Goal: Use online tool/utility: Utilize a website feature to perform a specific function

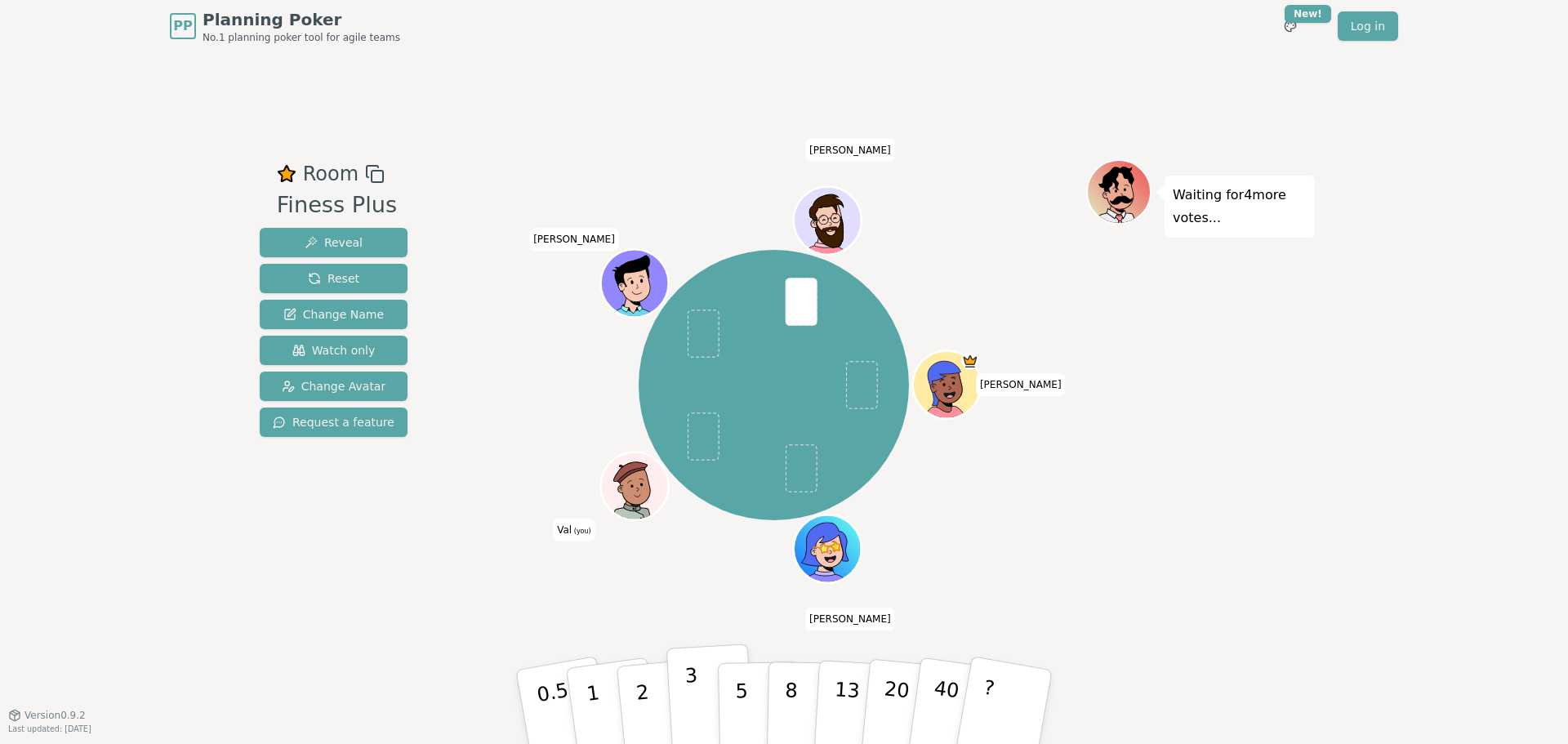
click at [682, 701] on button "3" at bounding box center [711, 706] width 89 height 127
click at [721, 718] on button "5" at bounding box center [759, 707] width 84 height 125
click at [708, 717] on button "3" at bounding box center [711, 706] width 89 height 127
click at [326, 173] on span "Room" at bounding box center [330, 174] width 55 height 29
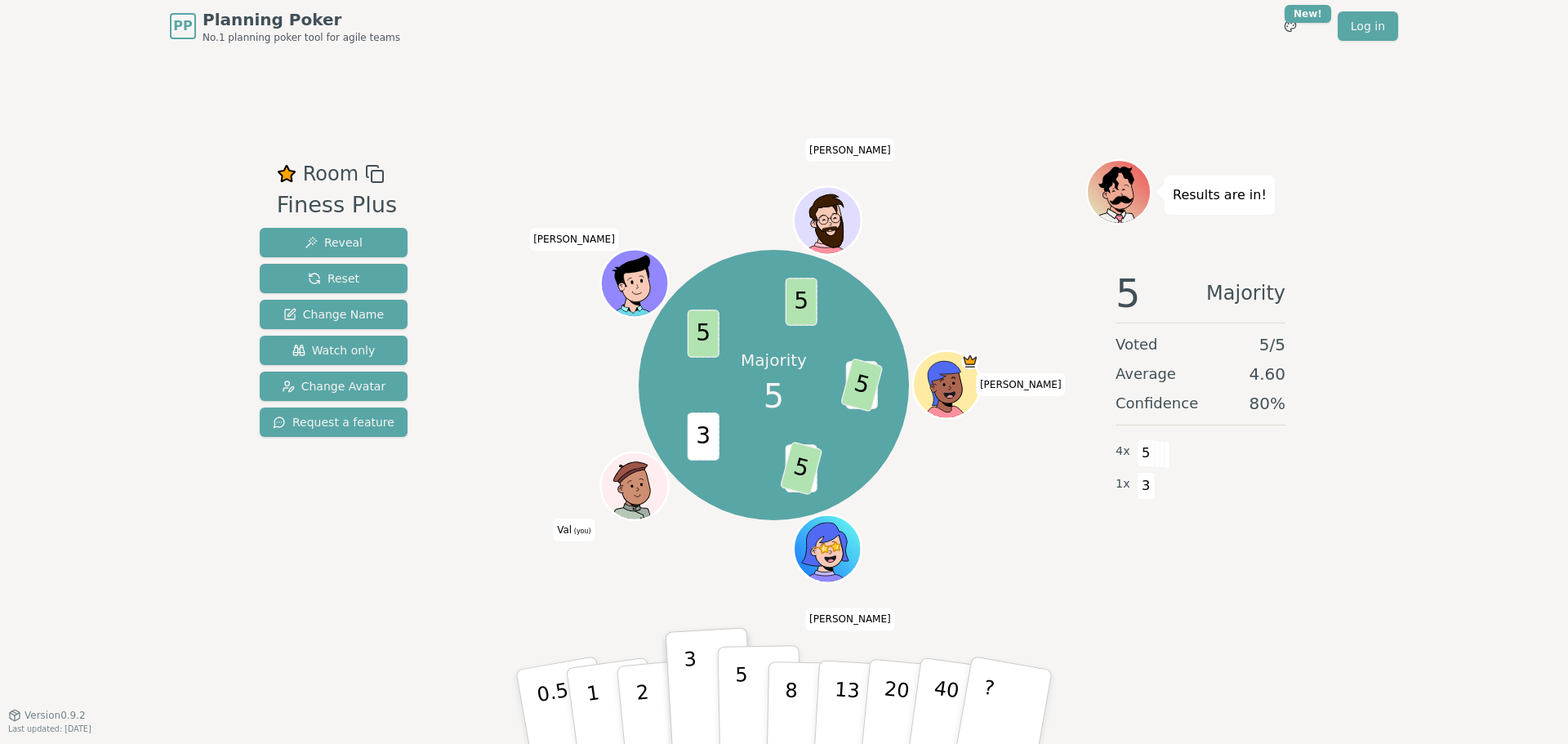
click at [732, 698] on button "5" at bounding box center [759, 707] width 84 height 125
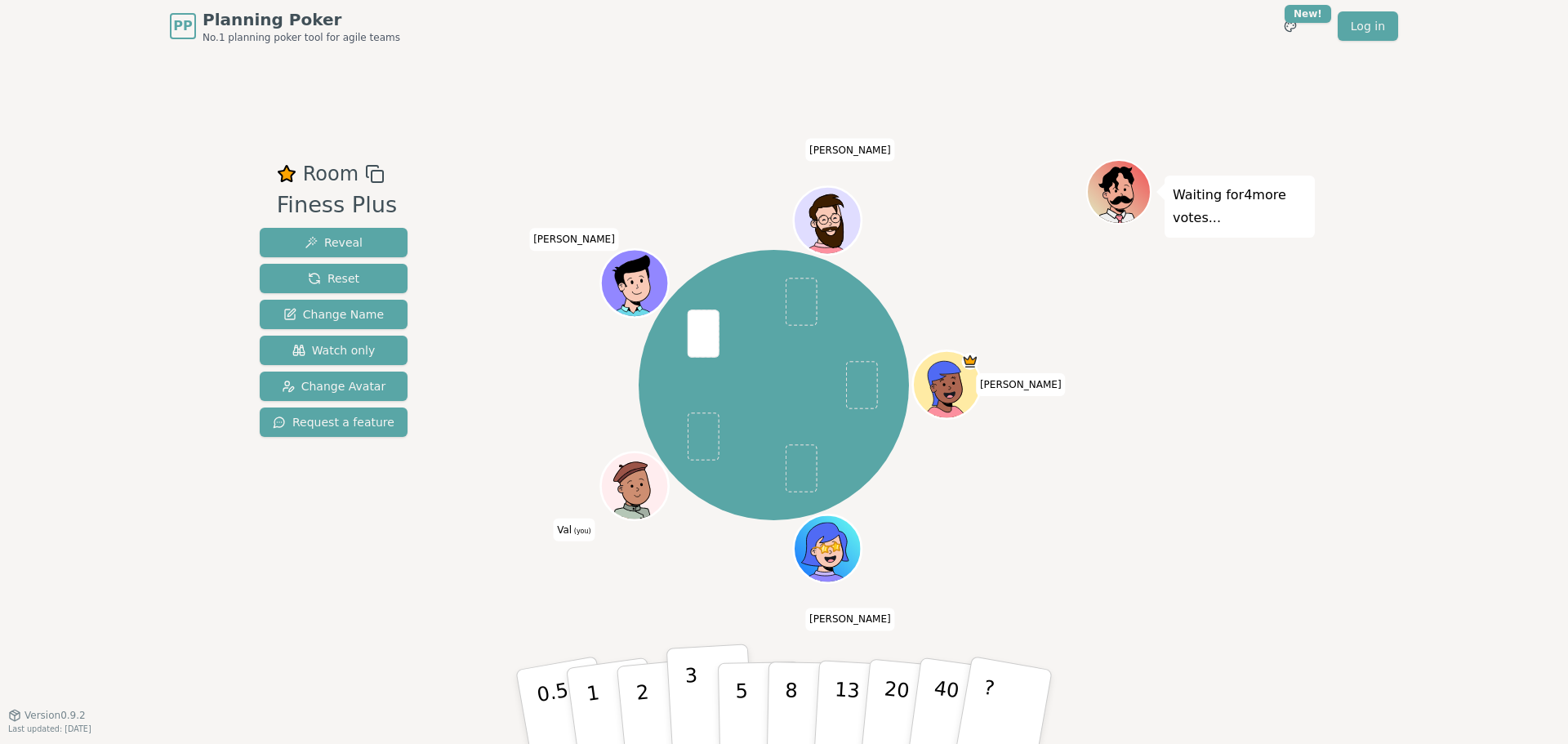
click at [705, 717] on button "3" at bounding box center [711, 706] width 89 height 127
click at [722, 718] on button "5" at bounding box center [759, 707] width 84 height 125
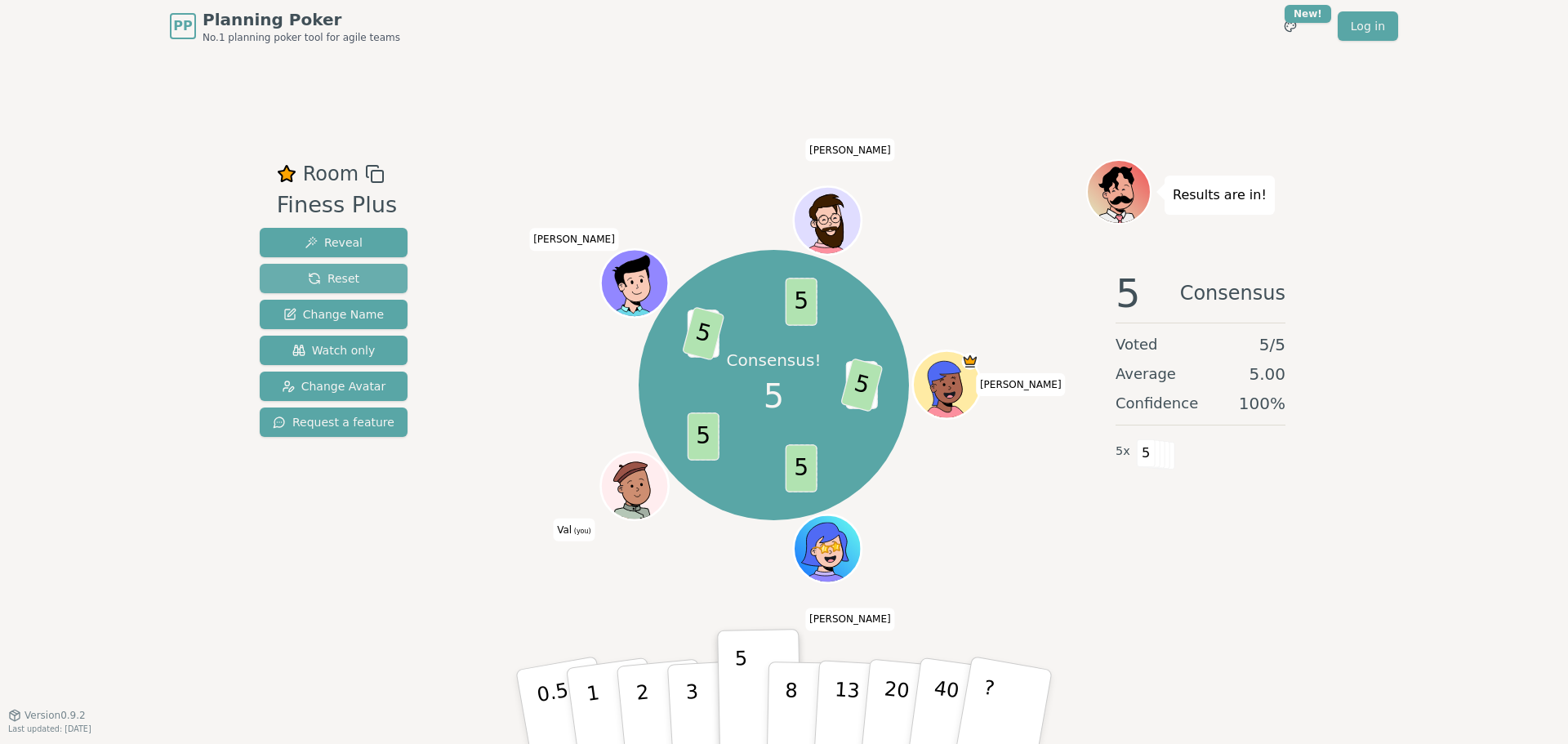
click at [347, 279] on span "Reset" at bounding box center [334, 278] width 51 height 16
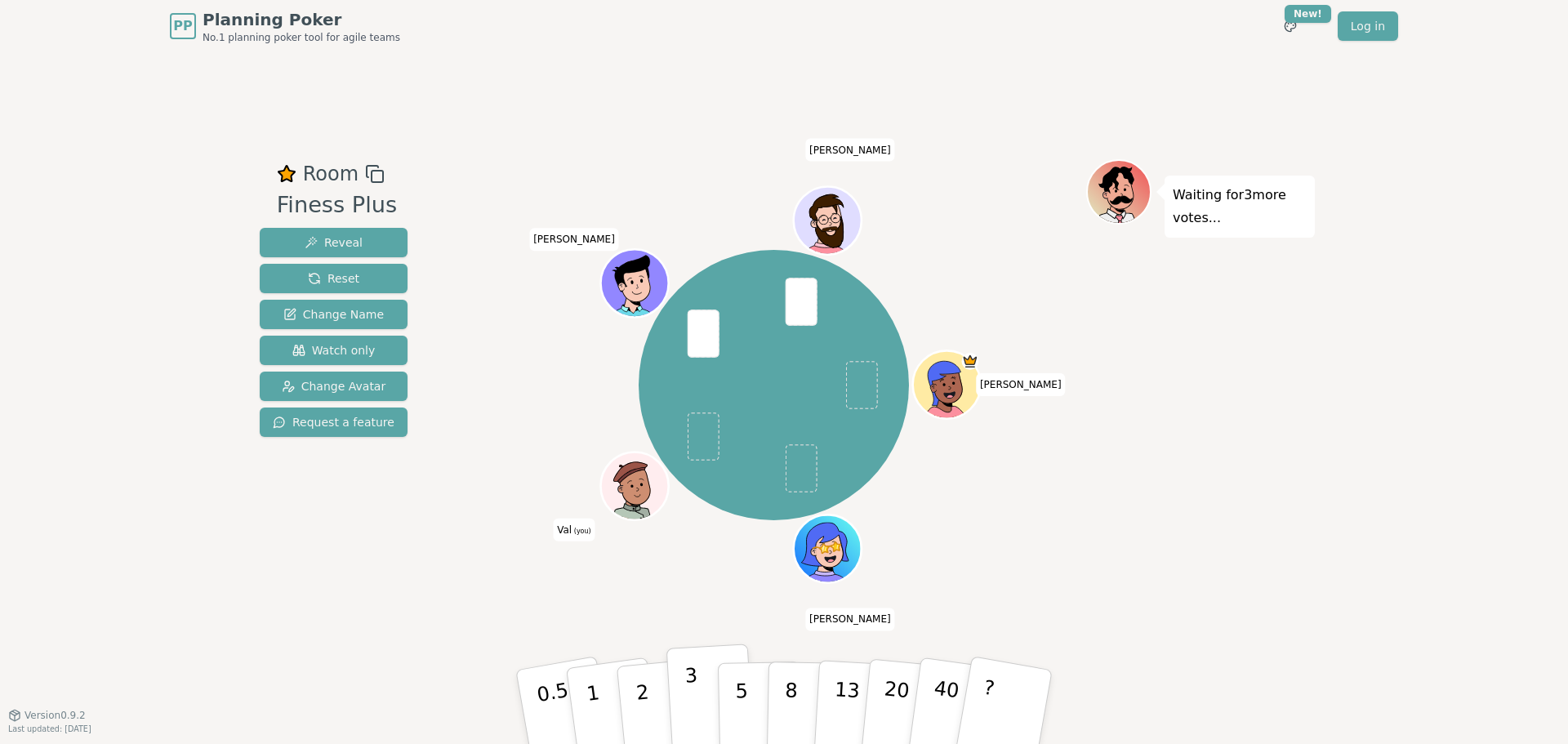
click at [693, 724] on p "3" at bounding box center [693, 708] width 18 height 89
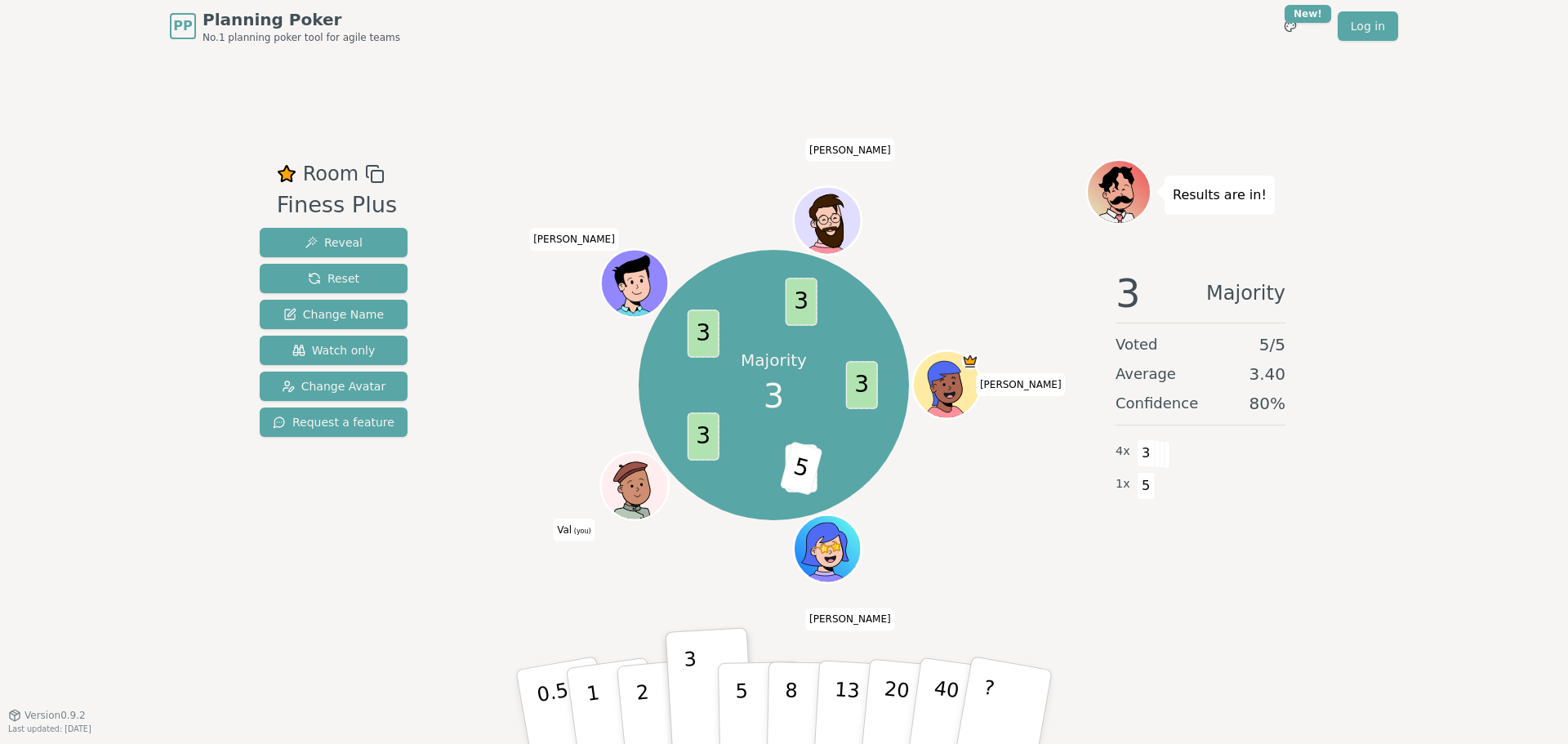
click at [458, 228] on div "Room Finess Plus Reveal Reset Change Name Watch only Change Avatar Request a fe…" at bounding box center [784, 384] width 1061 height 450
click at [373, 286] on button "Reset" at bounding box center [333, 278] width 148 height 29
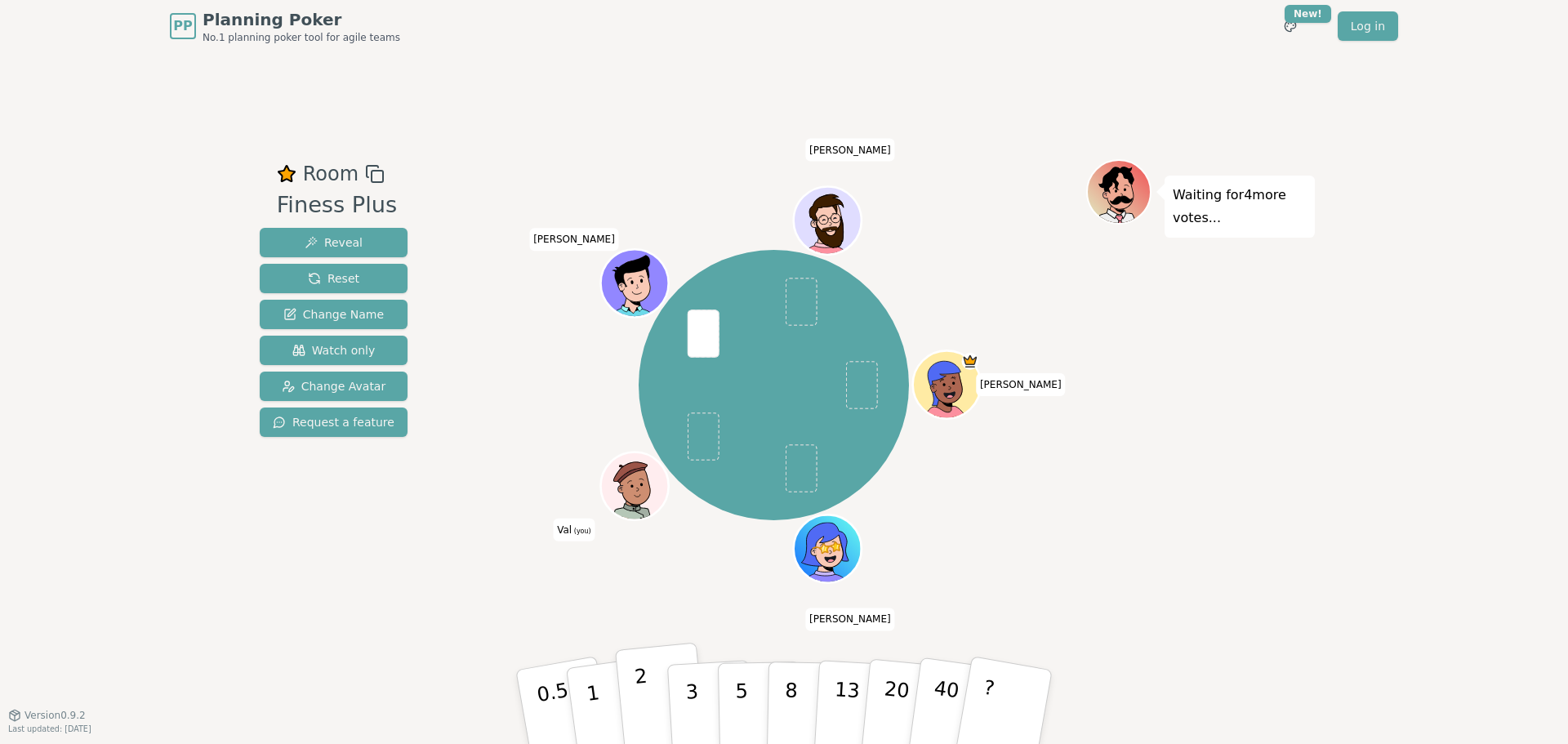
click at [630, 698] on button "2" at bounding box center [661, 707] width 93 height 130
click at [582, 716] on button "1" at bounding box center [613, 706] width 97 height 132
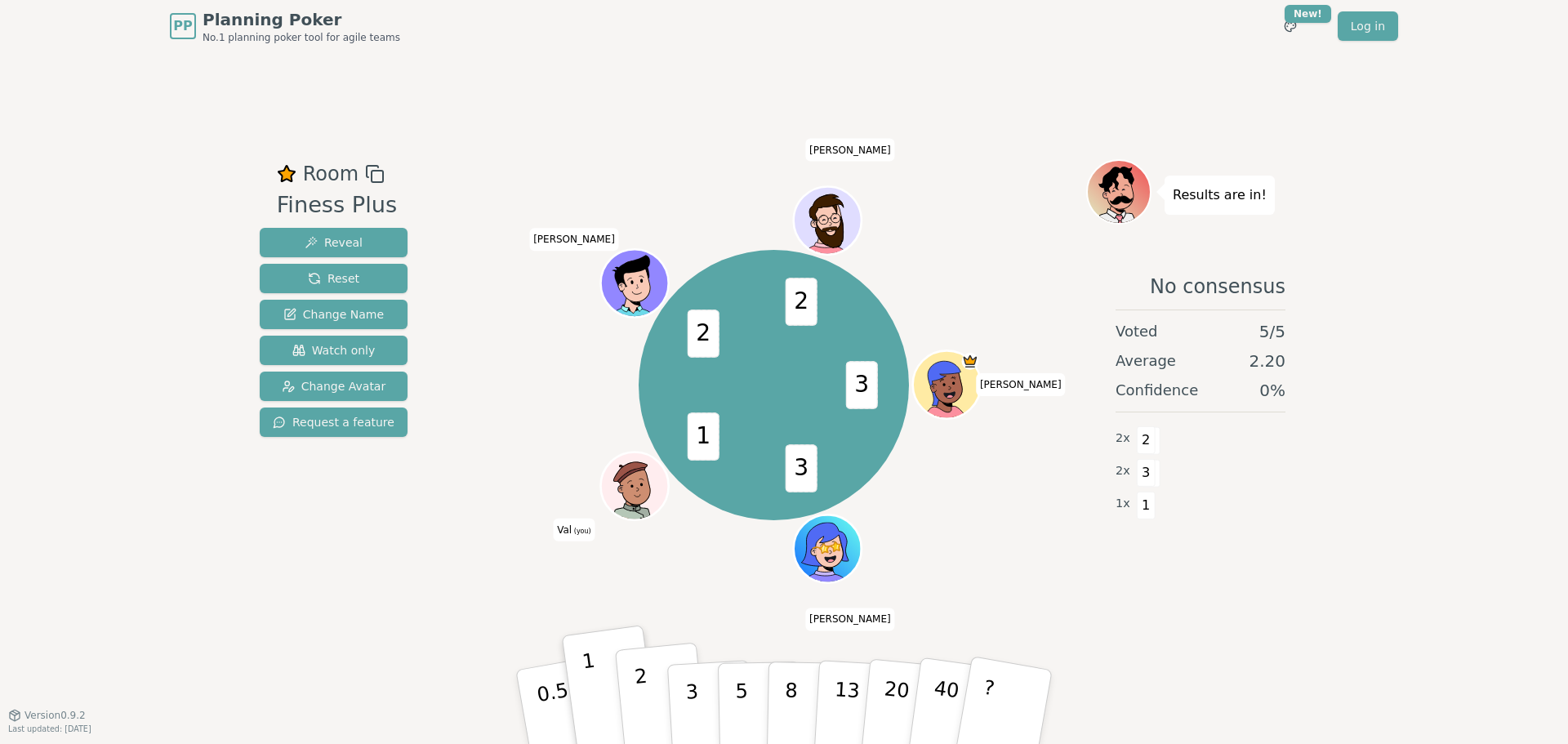
click at [641, 725] on p "2" at bounding box center [644, 709] width 21 height 89
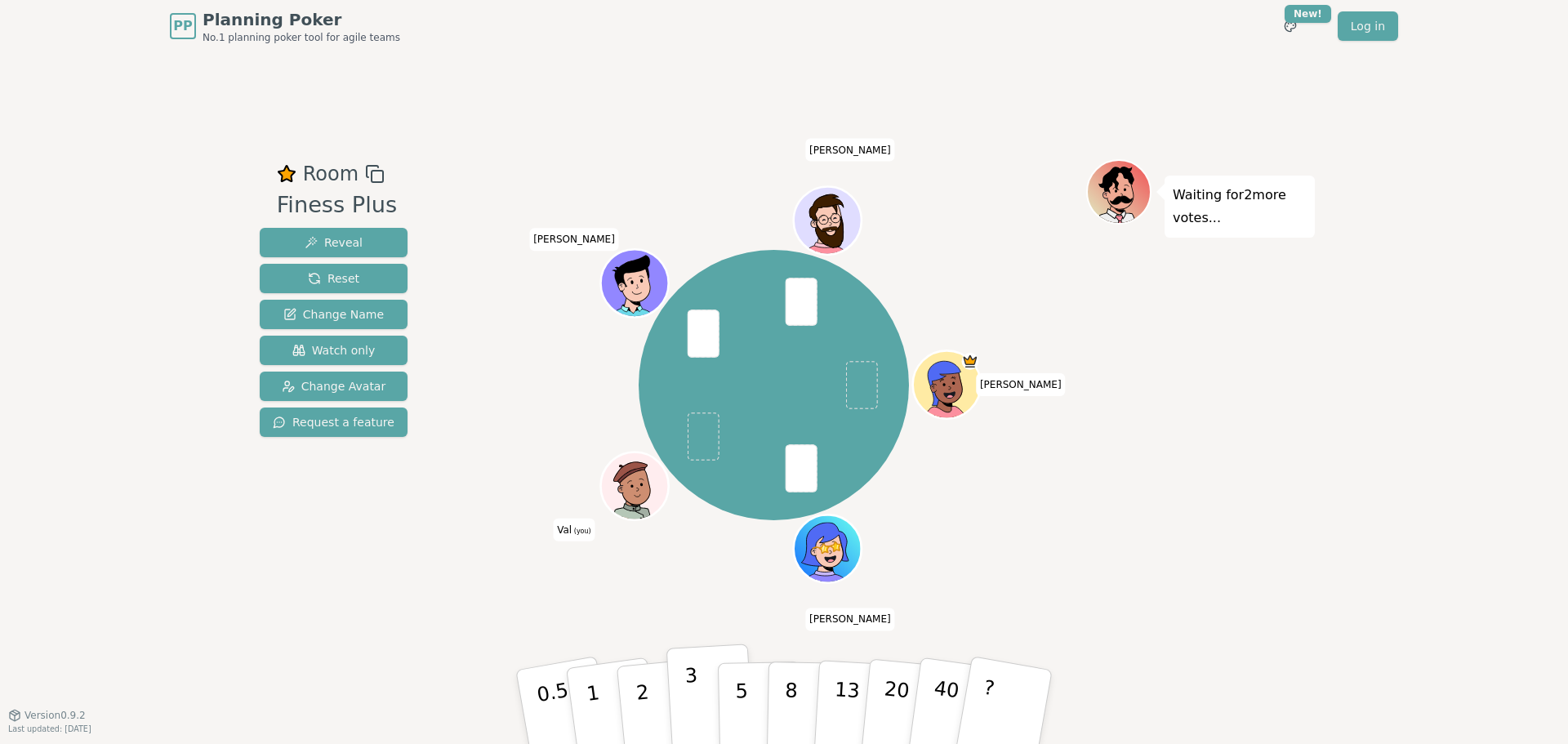
click at [710, 712] on button "3" at bounding box center [711, 706] width 89 height 127
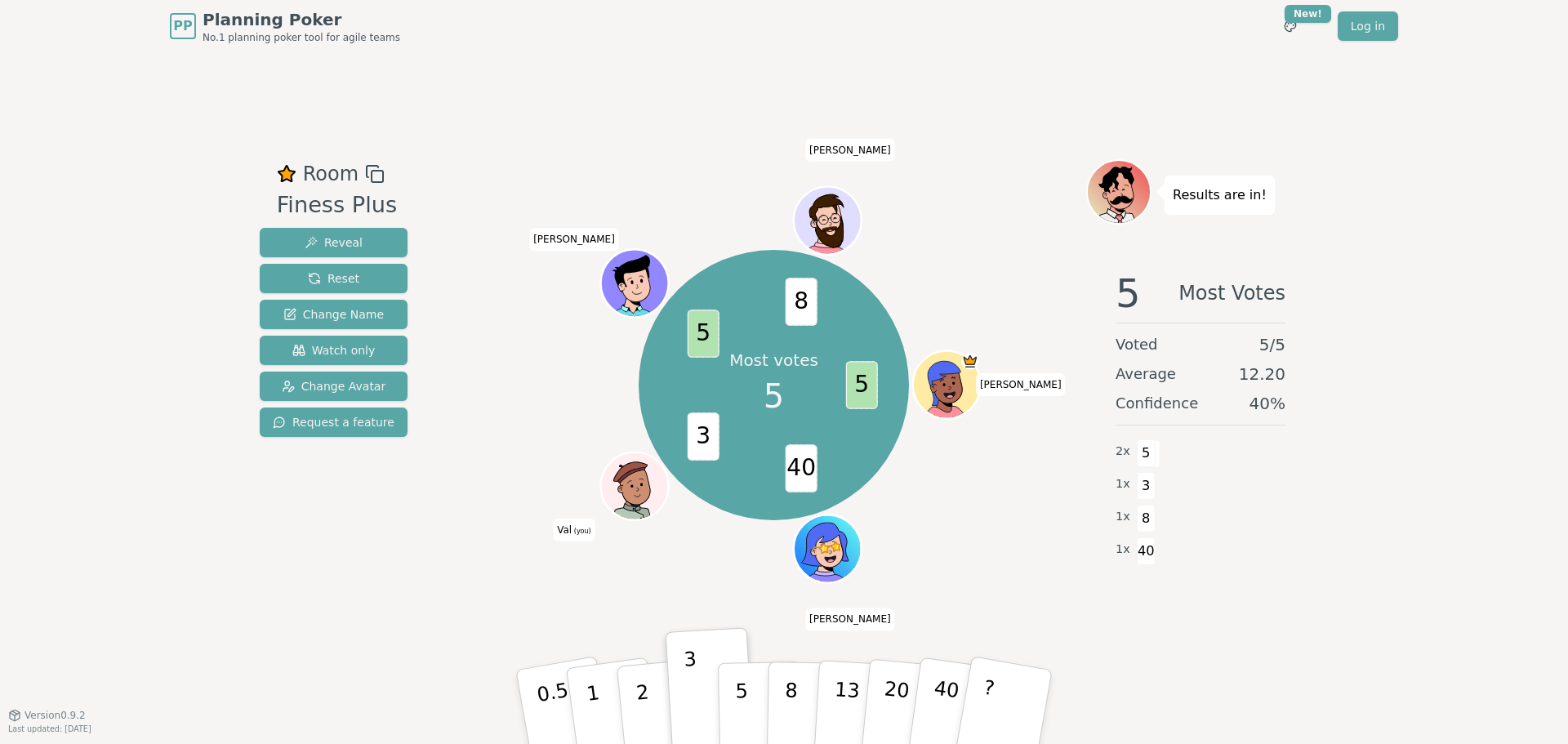
drag, startPoint x: 732, startPoint y: 725, endPoint x: 755, endPoint y: 547, distance: 179.5
click at [755, 547] on div "Room Finess Plus Reveal Reset Change Name Watch only Change Avatar Request a fe…" at bounding box center [784, 384] width 1061 height 450
click at [741, 722] on p "5" at bounding box center [742, 706] width 14 height 88
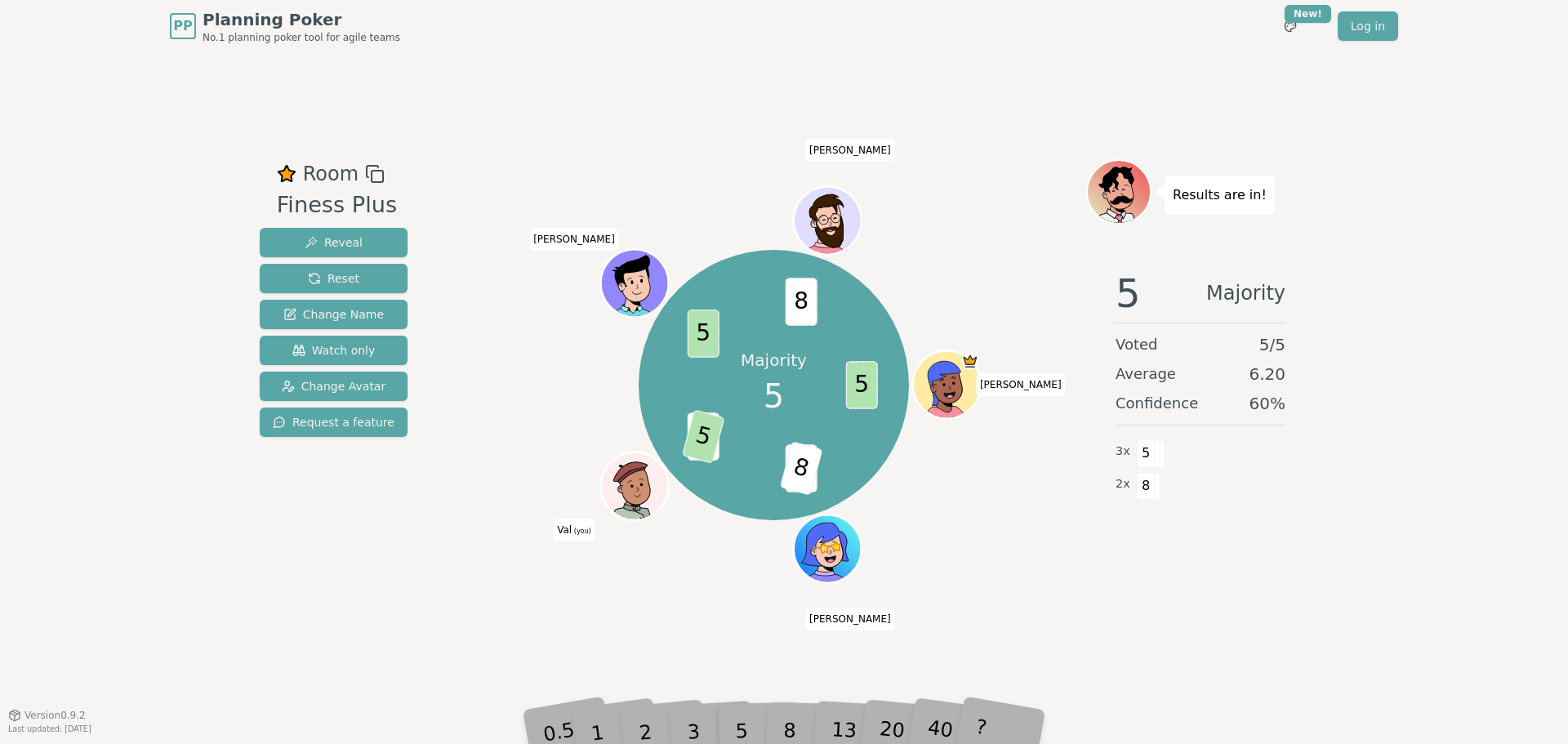
click at [790, 732] on div "8" at bounding box center [808, 707] width 49 height 58
drag, startPoint x: 804, startPoint y: 478, endPoint x: 746, endPoint y: 480, distance: 58.0
click at [746, 480] on div "Majority 5 5 40 8 3 5 5 8 [PERSON_NAME] [PERSON_NAME] (you) [PERSON_NAME]" at bounding box center [775, 386] width 271 height 271
click at [781, 725] on div "5" at bounding box center [759, 707] width 49 height 58
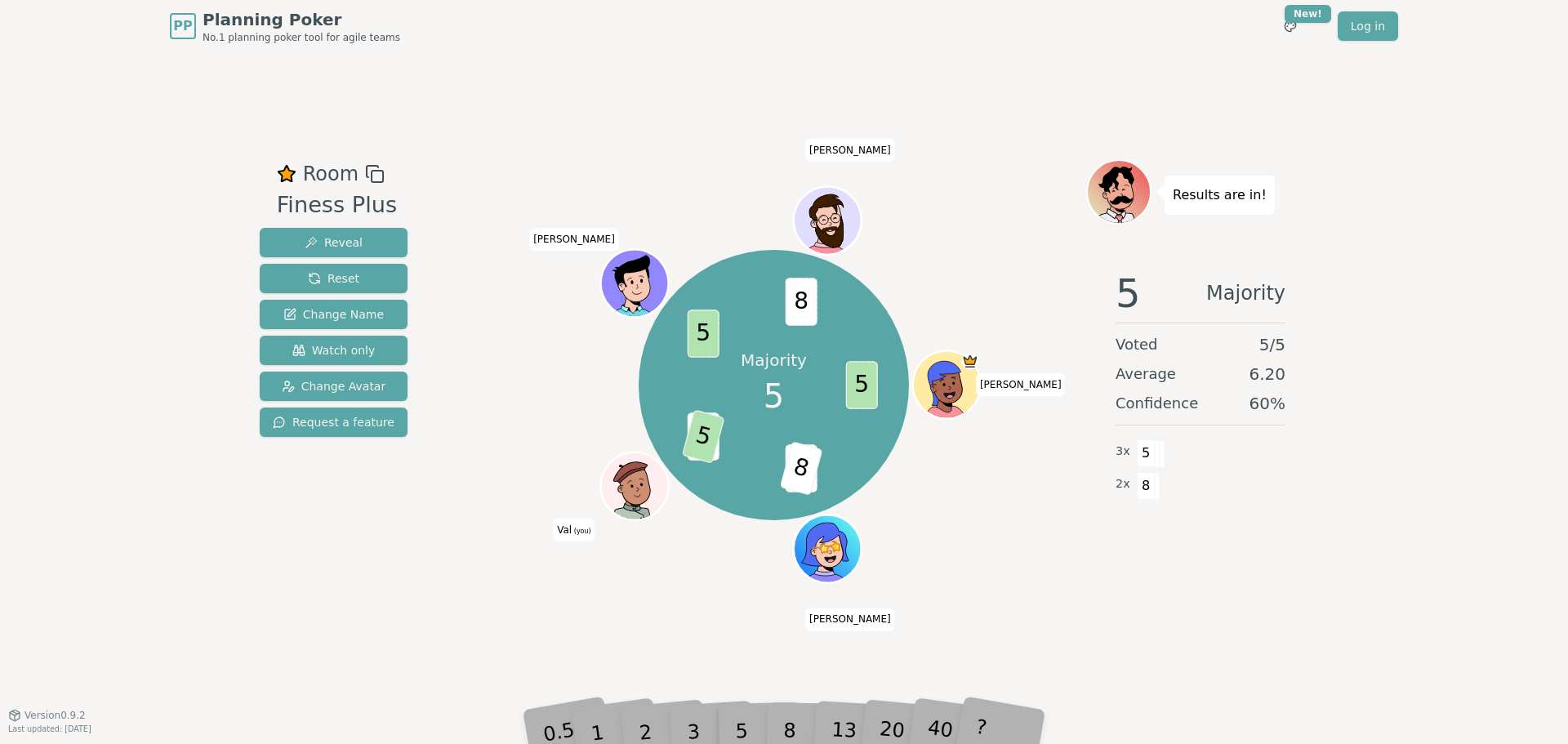
click at [791, 727] on div "8" at bounding box center [808, 707] width 49 height 58
click at [792, 727] on div "8" at bounding box center [808, 707] width 49 height 58
click at [793, 728] on div "8" at bounding box center [808, 707] width 49 height 58
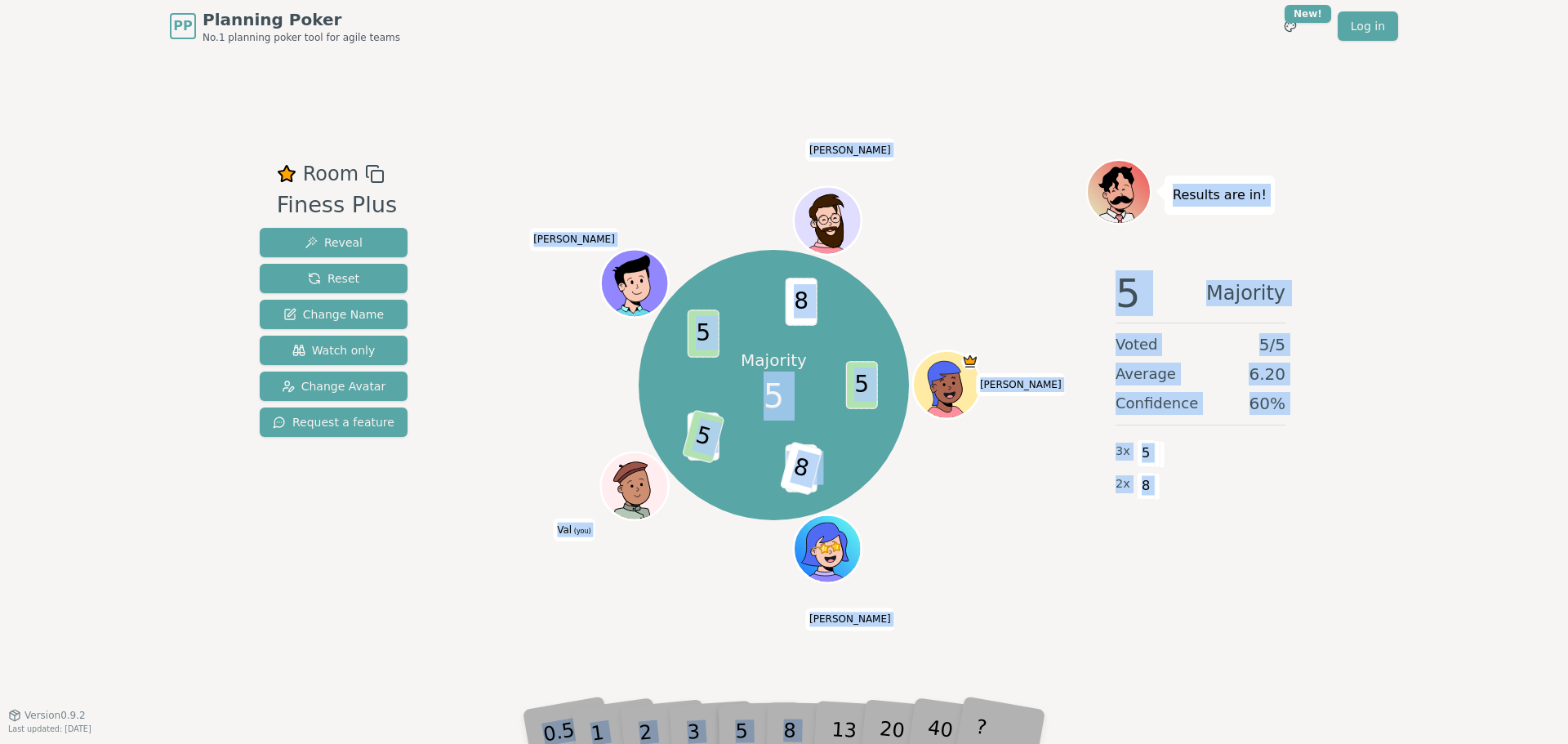
drag, startPoint x: 793, startPoint y: 728, endPoint x: 793, endPoint y: 740, distance: 12.0
click at [793, 740] on div "PP Planning Poker No.1 planning poker tool for agile teams Toggle theme New! Lo…" at bounding box center [784, 372] width 1568 height 744
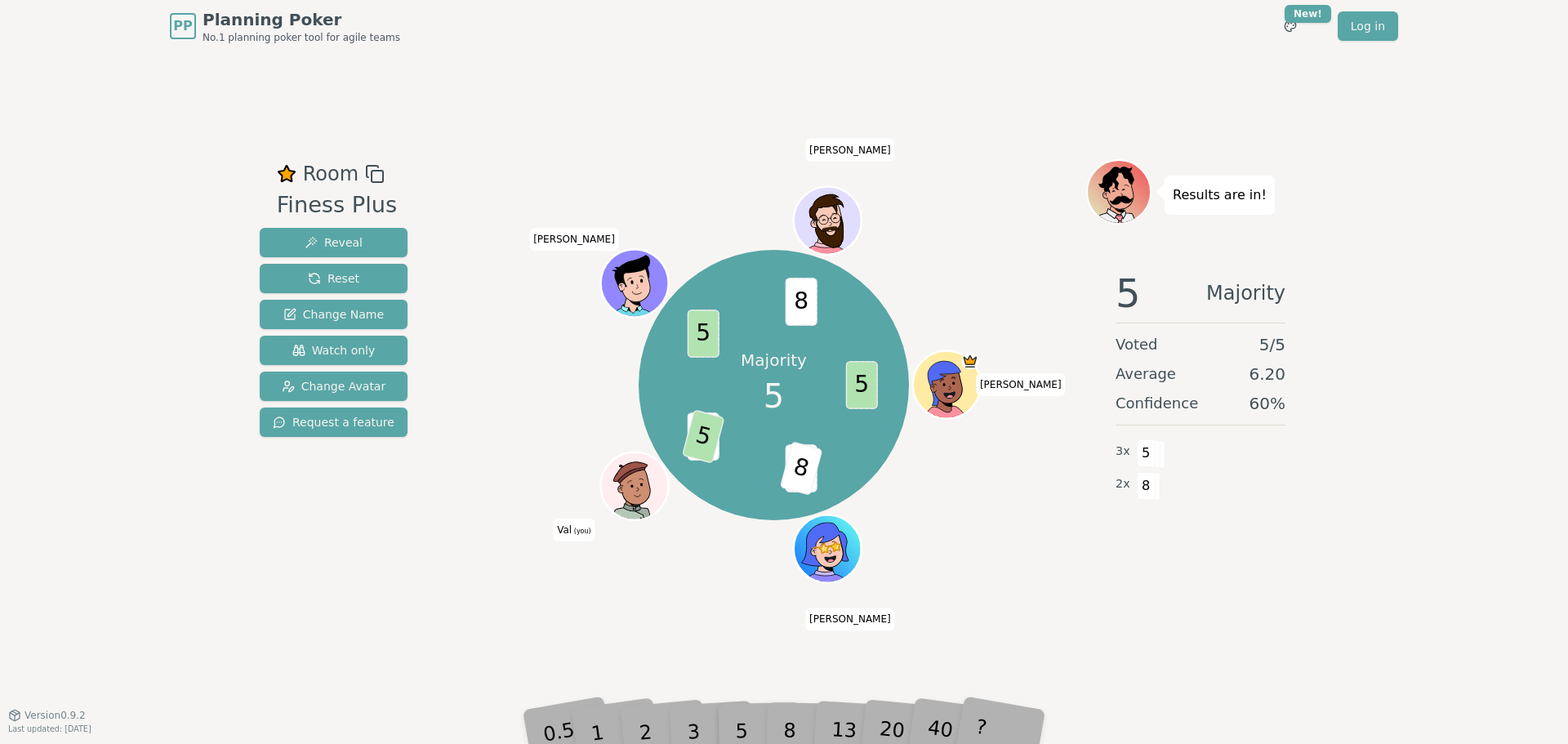
click at [793, 740] on div "PP Planning Poker No.1 planning poker tool for agile teams Toggle theme New! Lo…" at bounding box center [784, 372] width 1568 height 744
drag, startPoint x: 793, startPoint y: 724, endPoint x: 757, endPoint y: 682, distance: 55.3
click at [768, 705] on div "0.5 1 2 3 5 8 13 20 40 ?" at bounding box center [784, 707] width 490 height 57
click at [789, 736] on div "PP Planning Poker No.1 planning poker tool for agile teams Toggle theme New! Lo…" at bounding box center [784, 372] width 1568 height 744
click at [781, 740] on div "PP Planning Poker No.1 planning poker tool for agile teams Toggle theme New! Lo…" at bounding box center [784, 372] width 1568 height 744
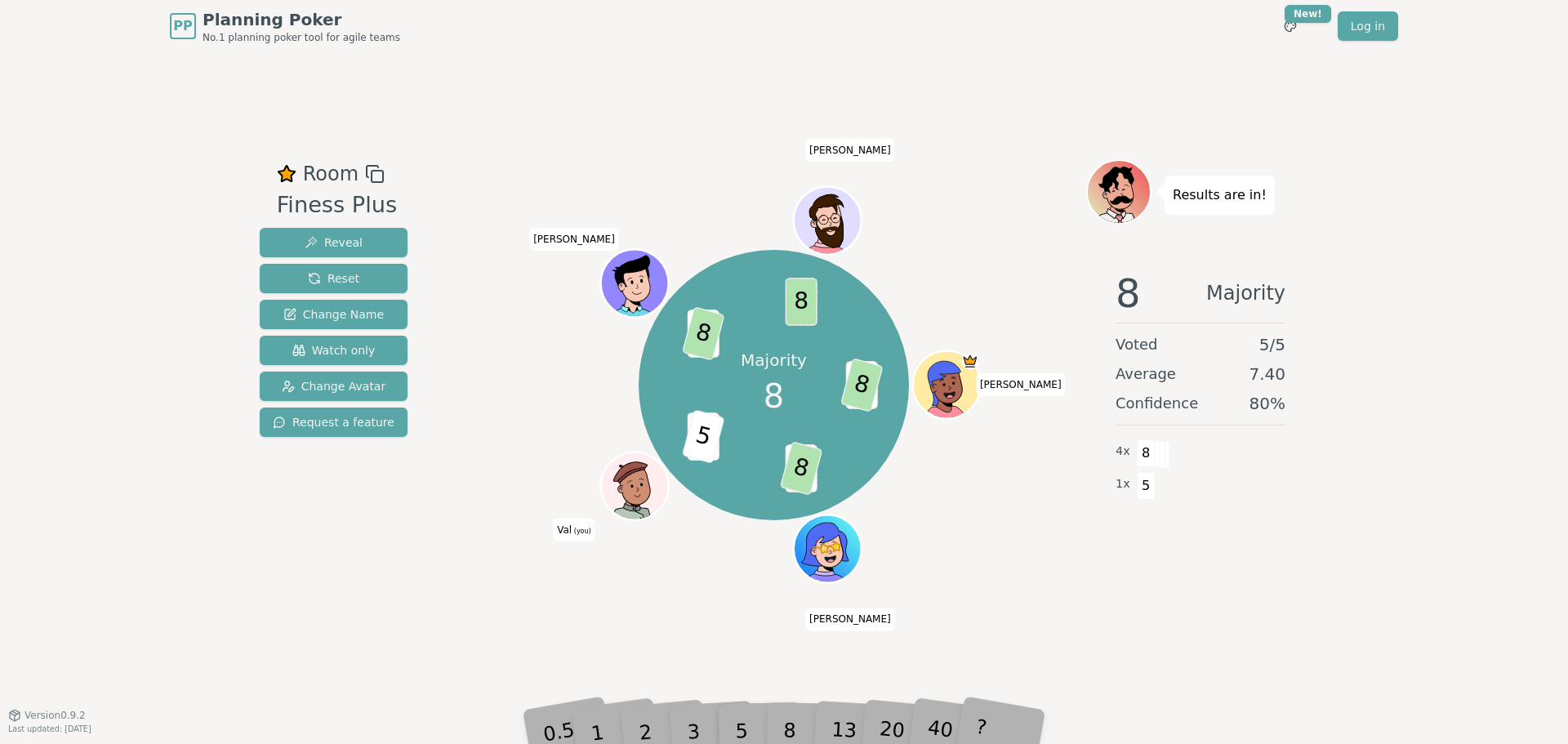
click at [786, 735] on div "8" at bounding box center [808, 707] width 49 height 58
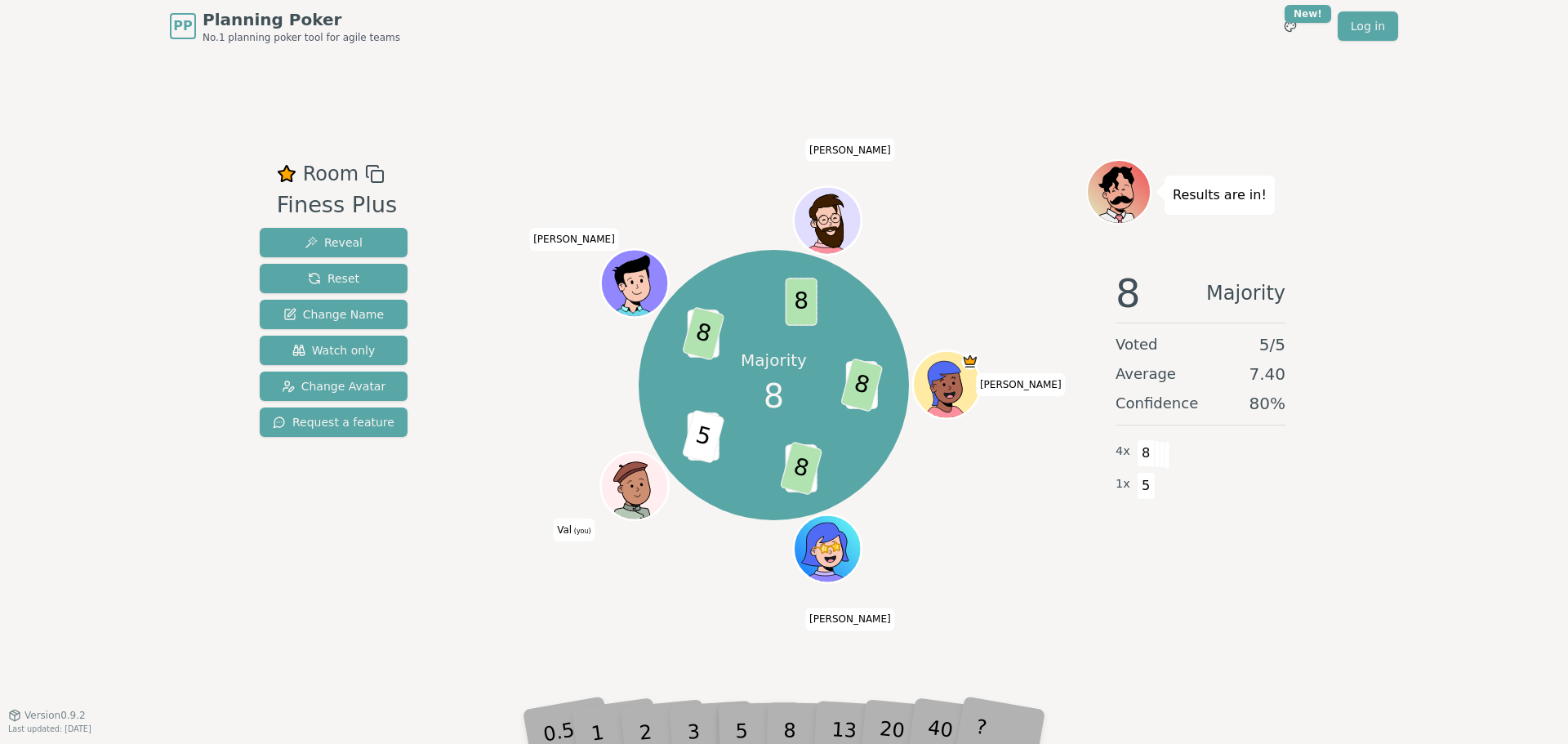
click at [786, 738] on div "PP Planning Poker No.1 planning poker tool for agile teams Toggle theme New! Lo…" at bounding box center [784, 372] width 1568 height 744
drag, startPoint x: 786, startPoint y: 738, endPoint x: 777, endPoint y: 744, distance: 10.8
click at [777, 743] on html "PP Planning Poker No.1 planning poker tool for agile teams Toggle theme New! Lo…" at bounding box center [784, 372] width 1568 height 744
click at [660, 651] on div "Room Finess Plus Reveal Reset Change Name Watch only Change Avatar Request a fe…" at bounding box center [784, 383] width 1061 height 662
